Goal: Information Seeking & Learning: Learn about a topic

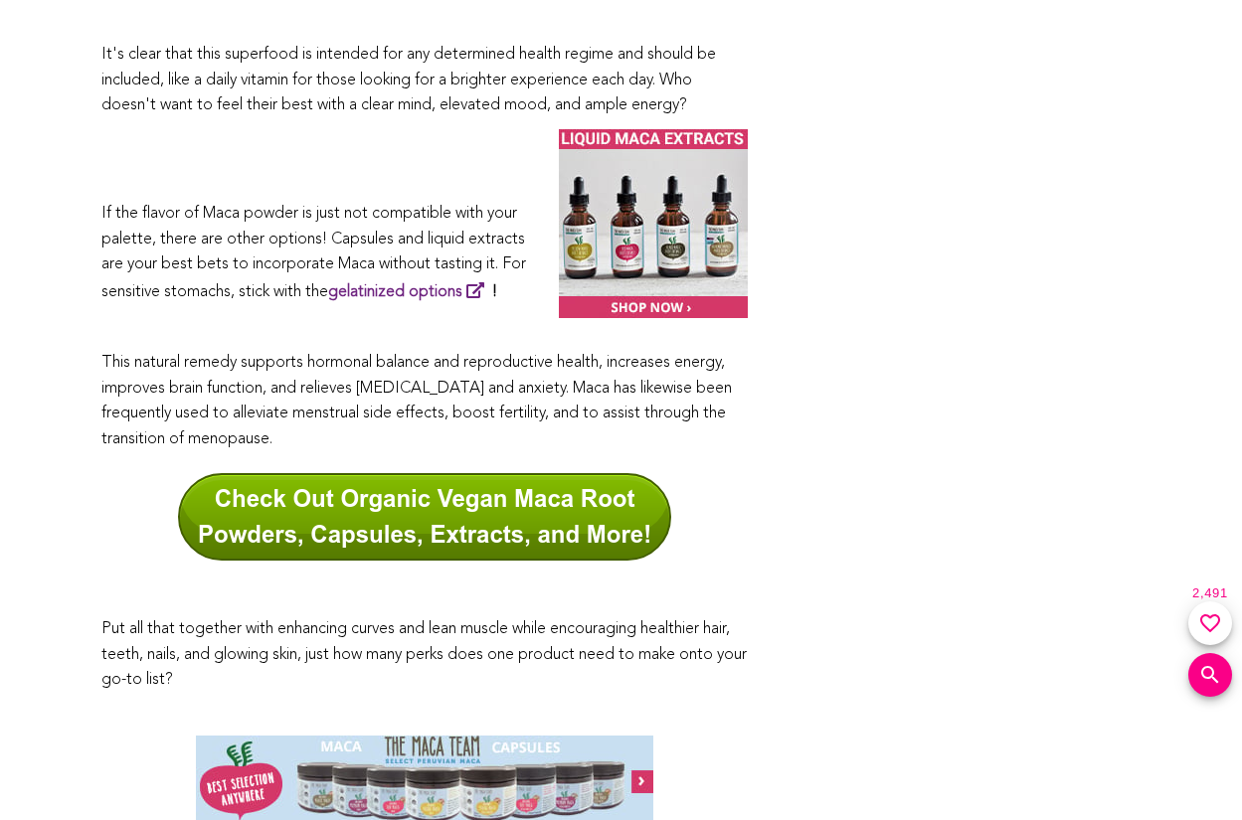
scroll to position [10891, 0]
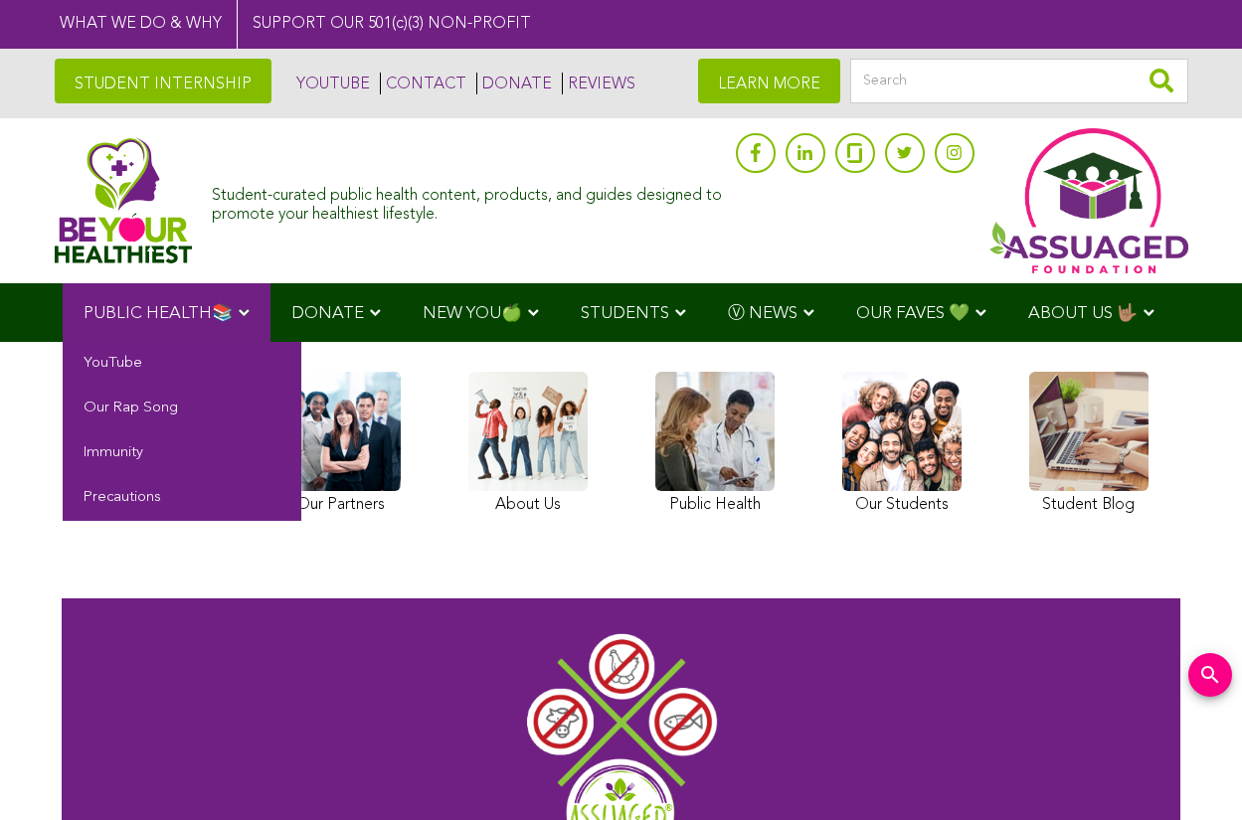
click at [167, 311] on span "PUBLIC HEALTH📚" at bounding box center [158, 313] width 149 height 17
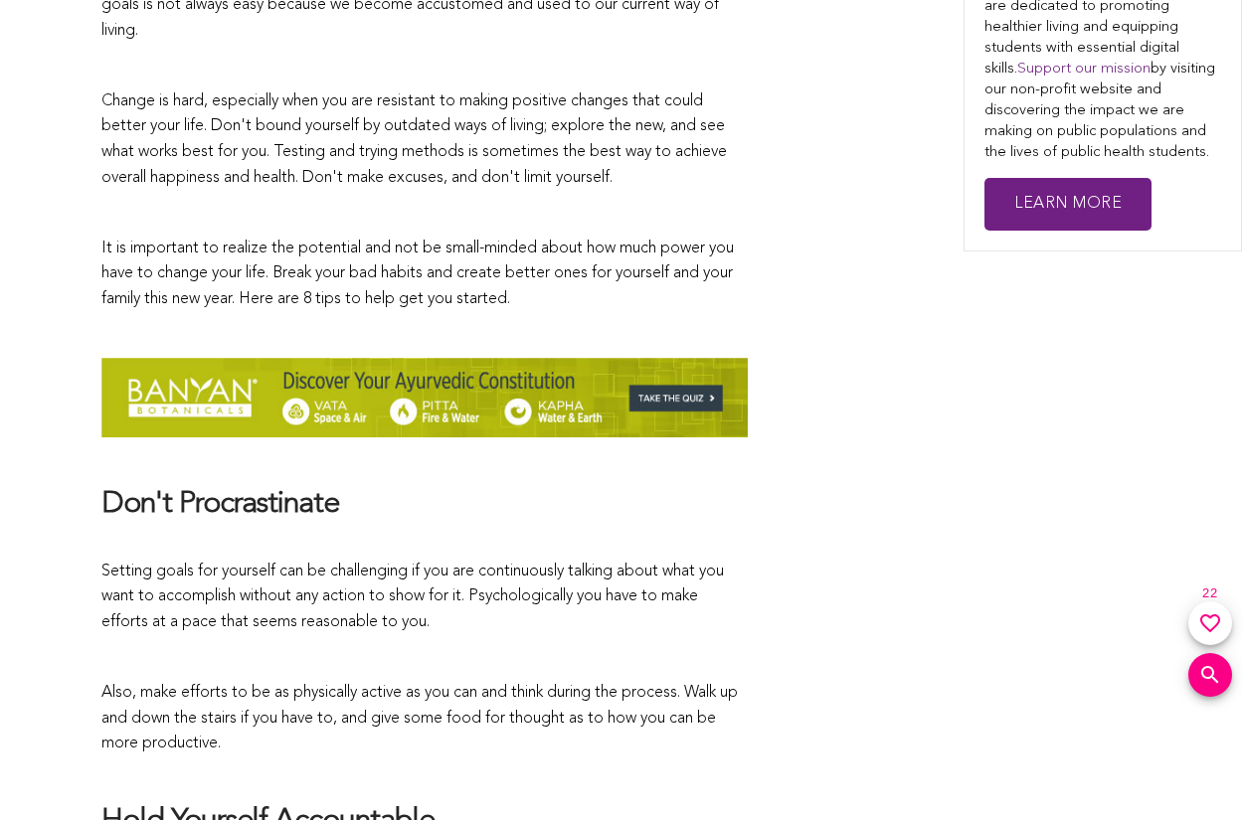
scroll to position [26, 0]
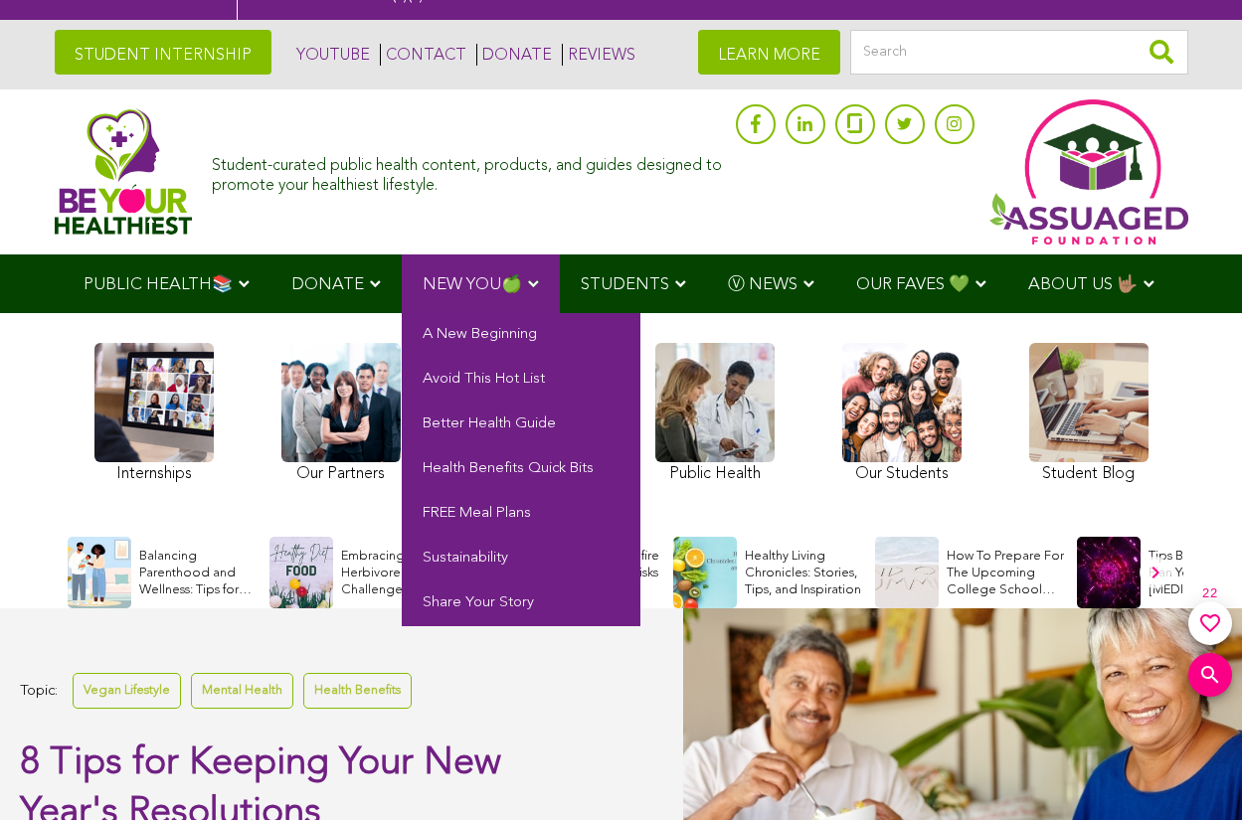
click at [477, 282] on span "NEW YOU🍏" at bounding box center [472, 284] width 99 height 17
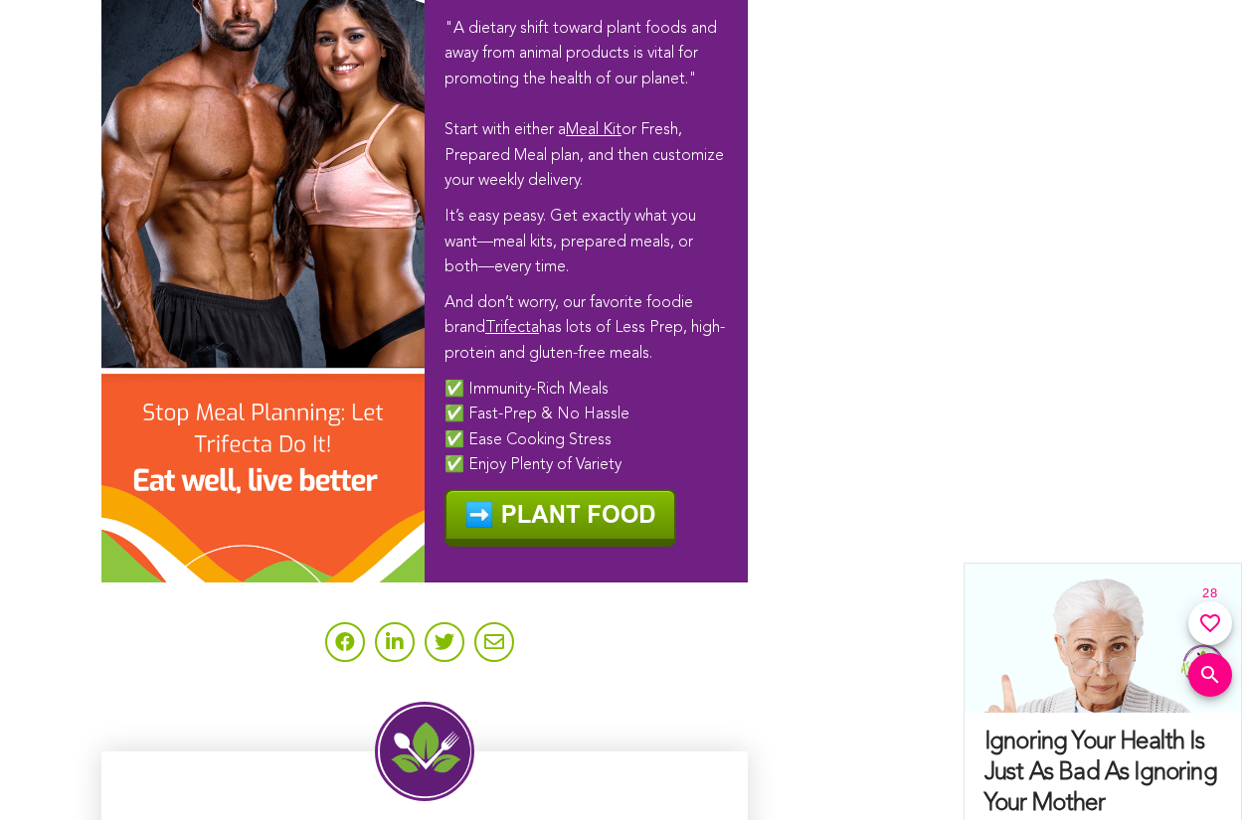
scroll to position [14427, 0]
